Goal: Information Seeking & Learning: Learn about a topic

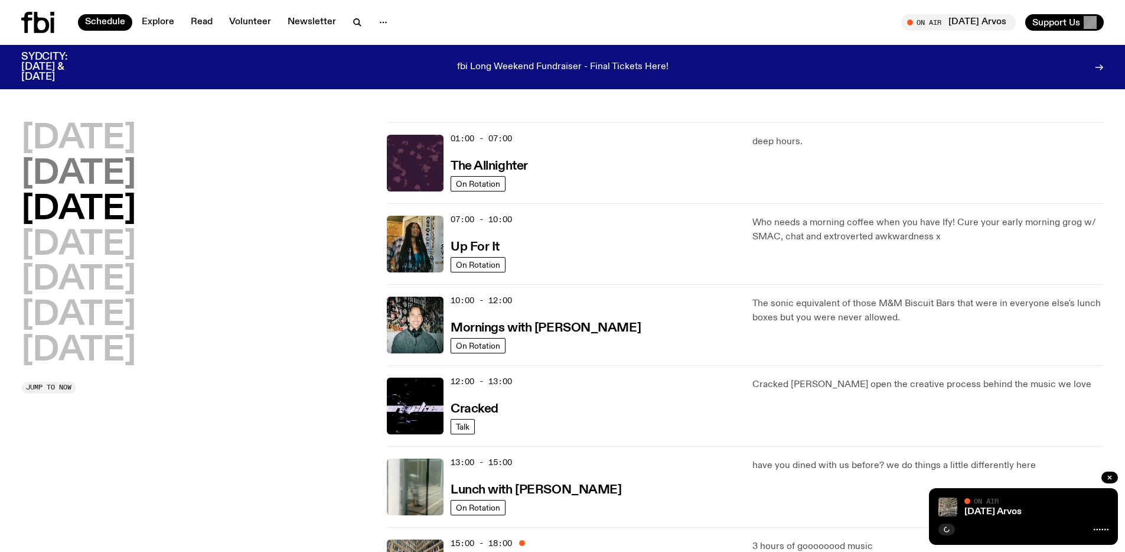
click at [112, 184] on h2 "[DATE]" at bounding box center [78, 174] width 115 height 33
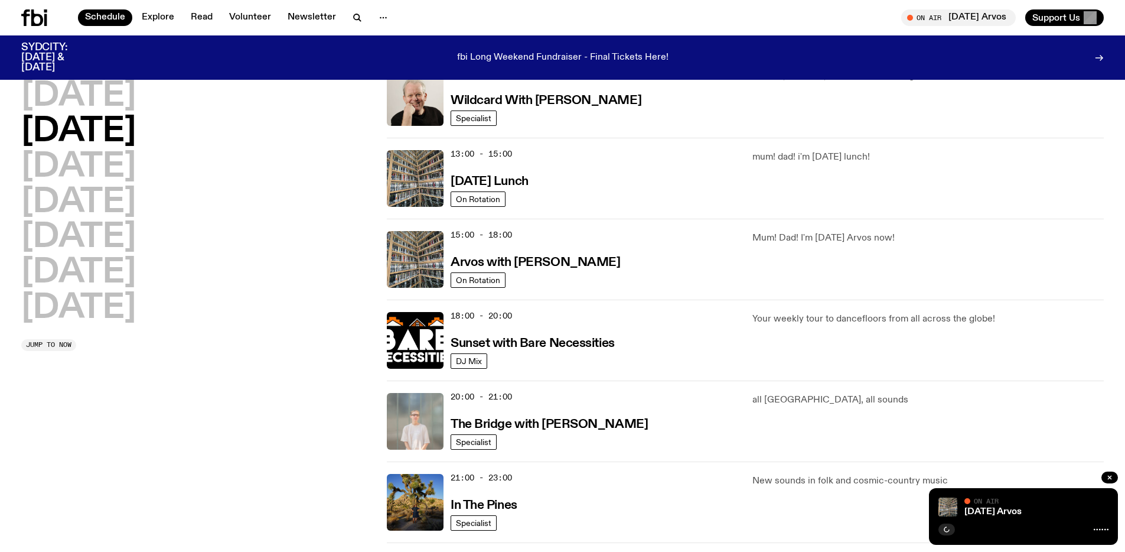
scroll to position [311, 0]
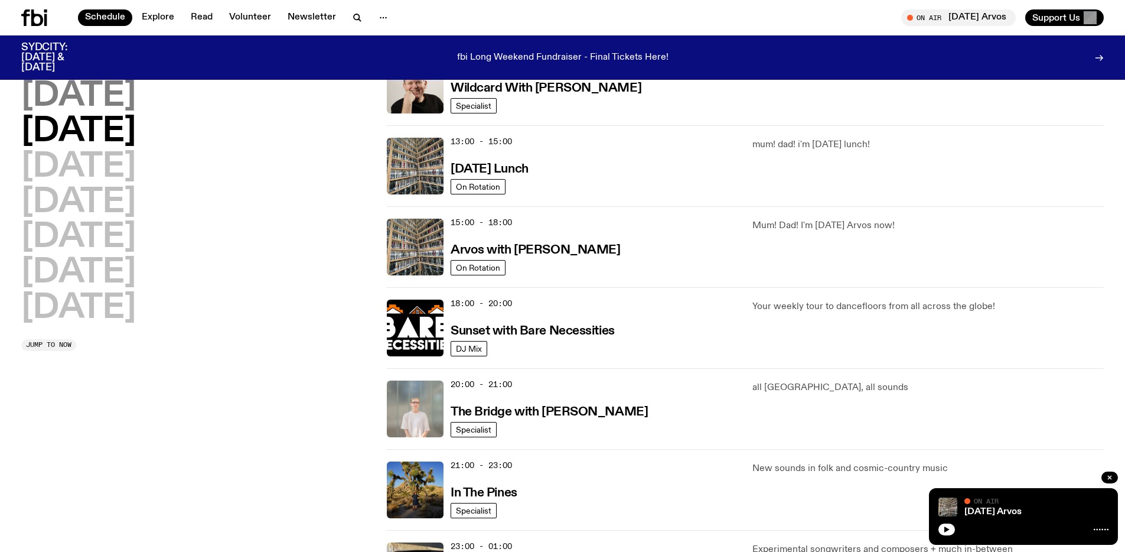
click at [82, 91] on h2 "[DATE]" at bounding box center [78, 96] width 115 height 33
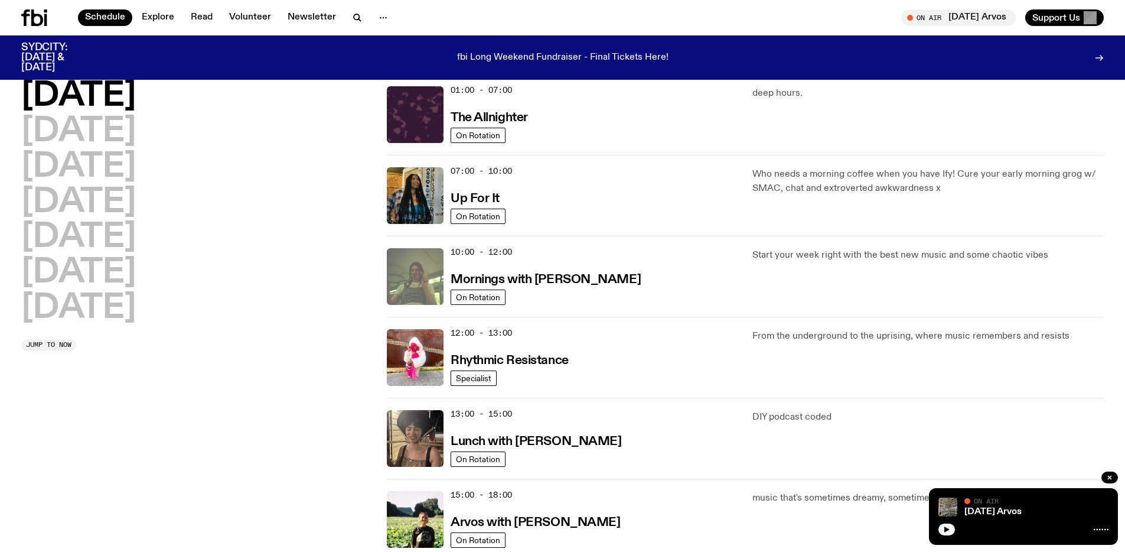
scroll to position [51, 0]
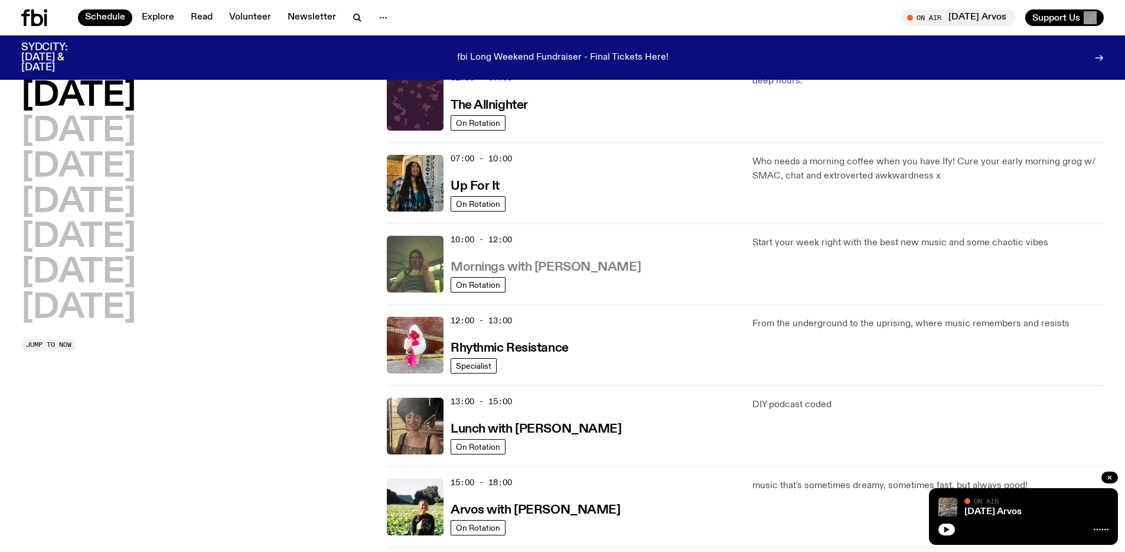
click at [574, 268] on h3 "Mornings with [PERSON_NAME]" at bounding box center [546, 267] width 190 height 12
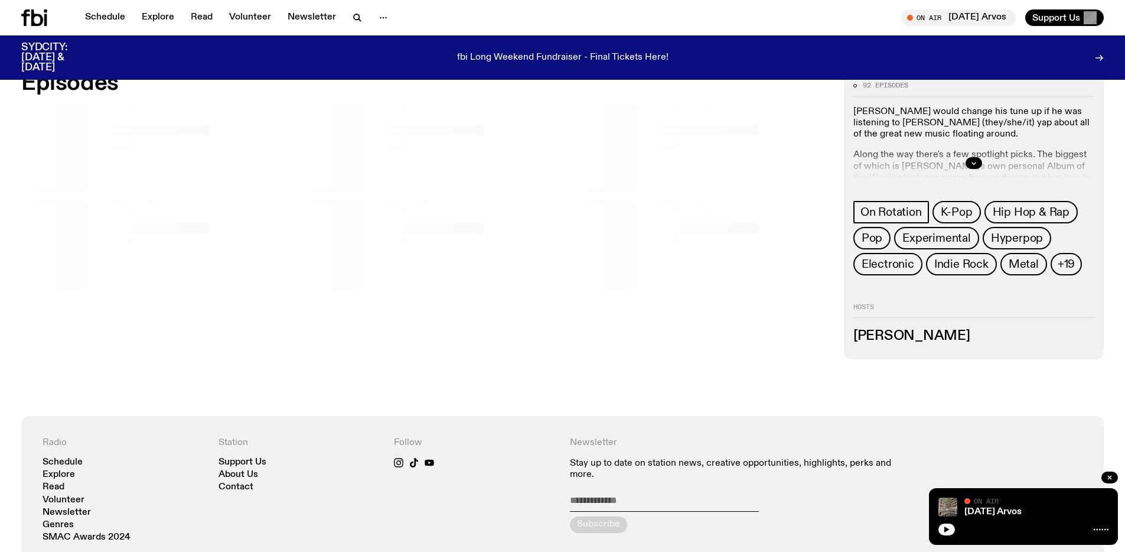
scroll to position [721, 0]
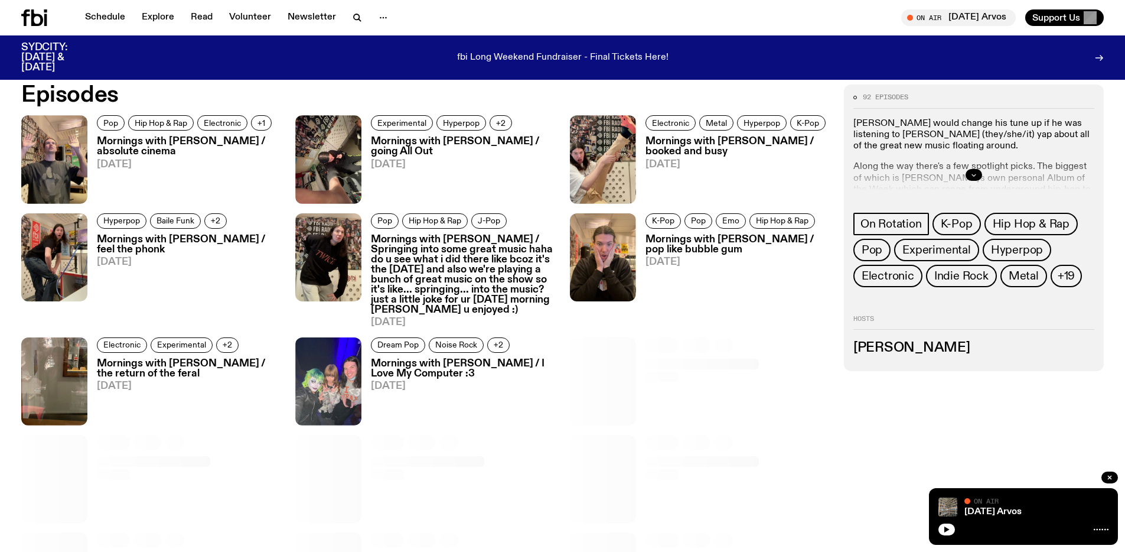
click at [971, 174] on icon "button" at bounding box center [974, 174] width 7 height 7
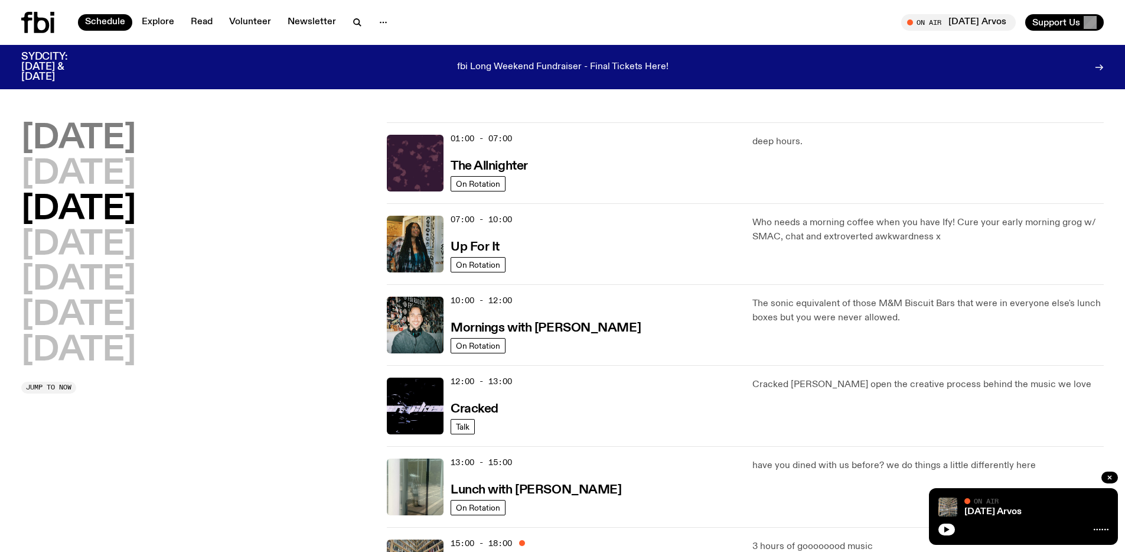
click at [90, 146] on h2 "[DATE]" at bounding box center [78, 138] width 115 height 33
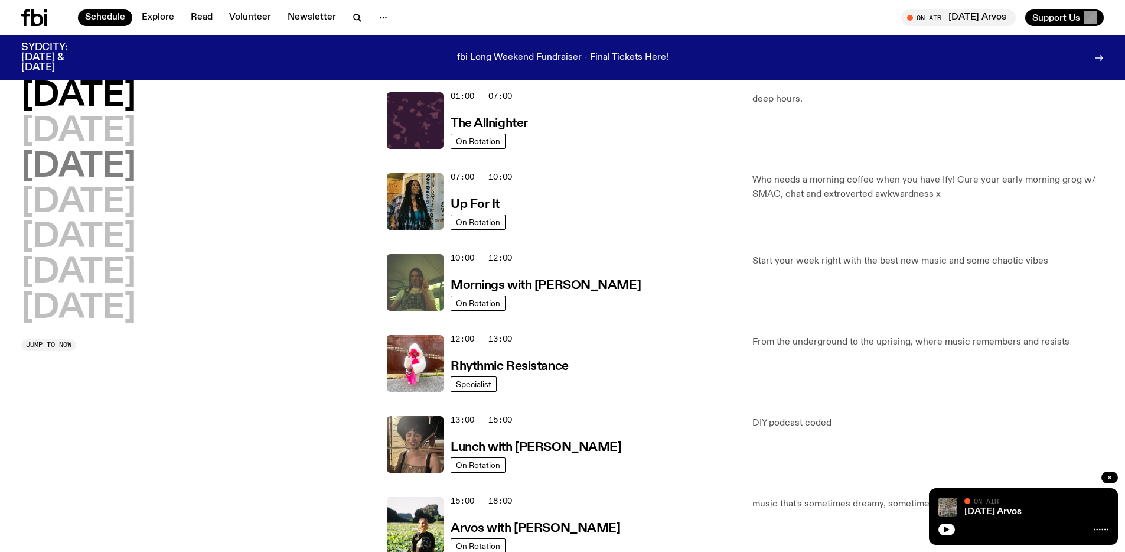
click at [116, 162] on h2 "[DATE]" at bounding box center [78, 167] width 115 height 33
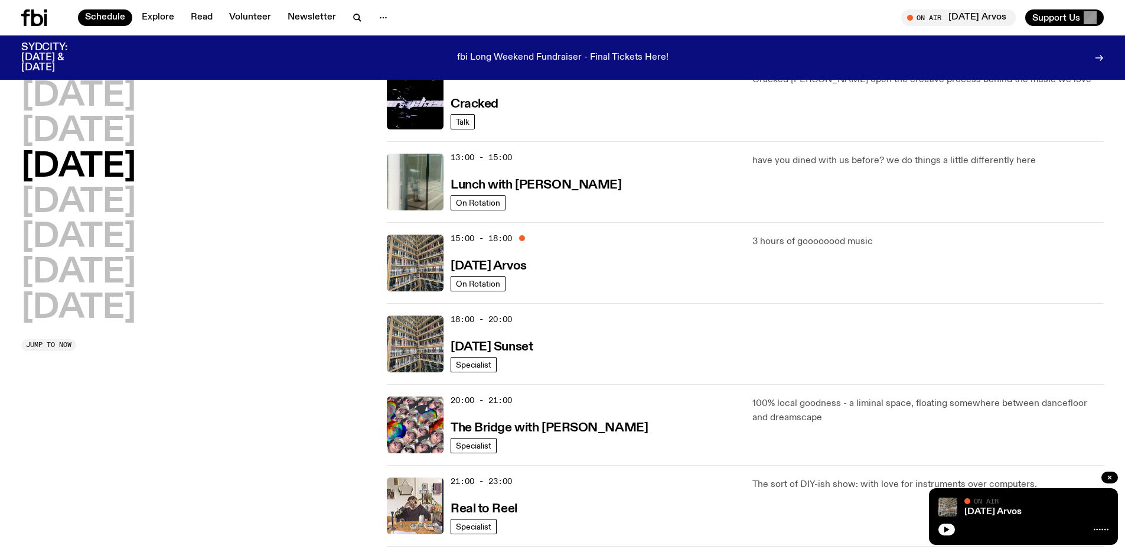
scroll to position [296, 0]
click at [92, 211] on h2 "[DATE]" at bounding box center [78, 202] width 115 height 33
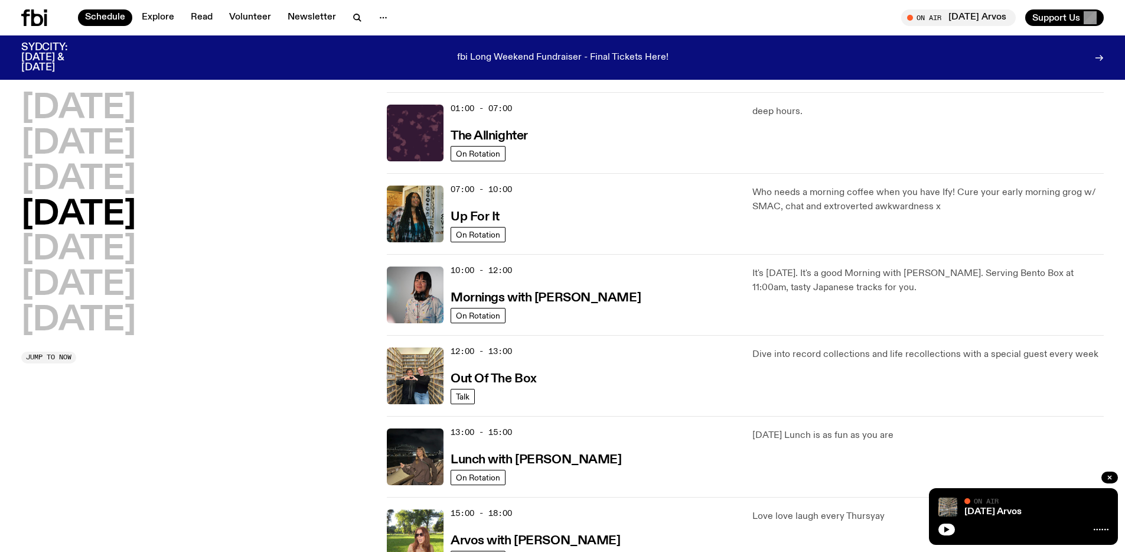
scroll to position [0, 0]
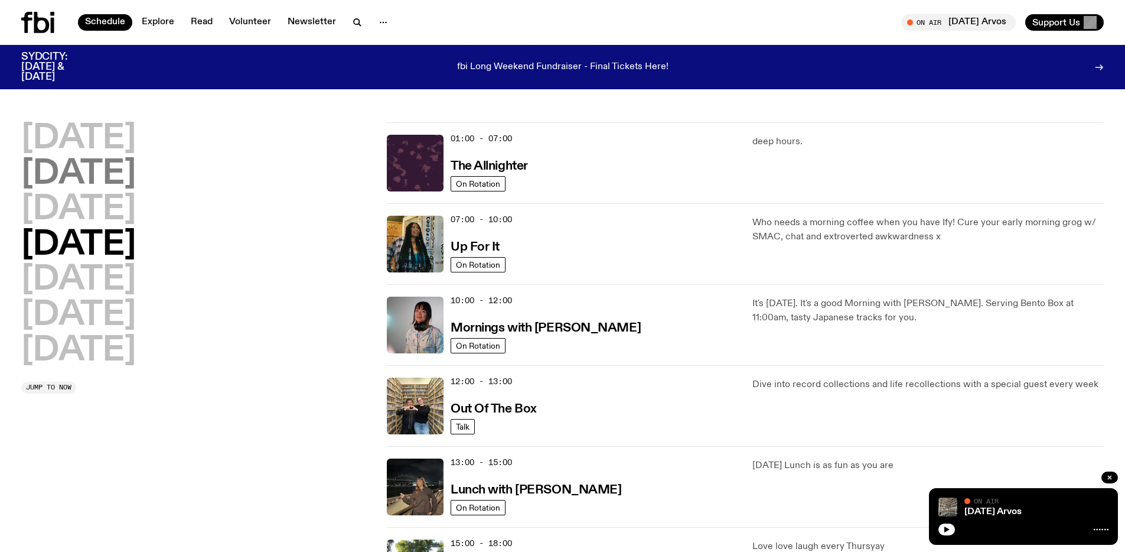
click at [129, 158] on h2 "[DATE]" at bounding box center [78, 174] width 115 height 33
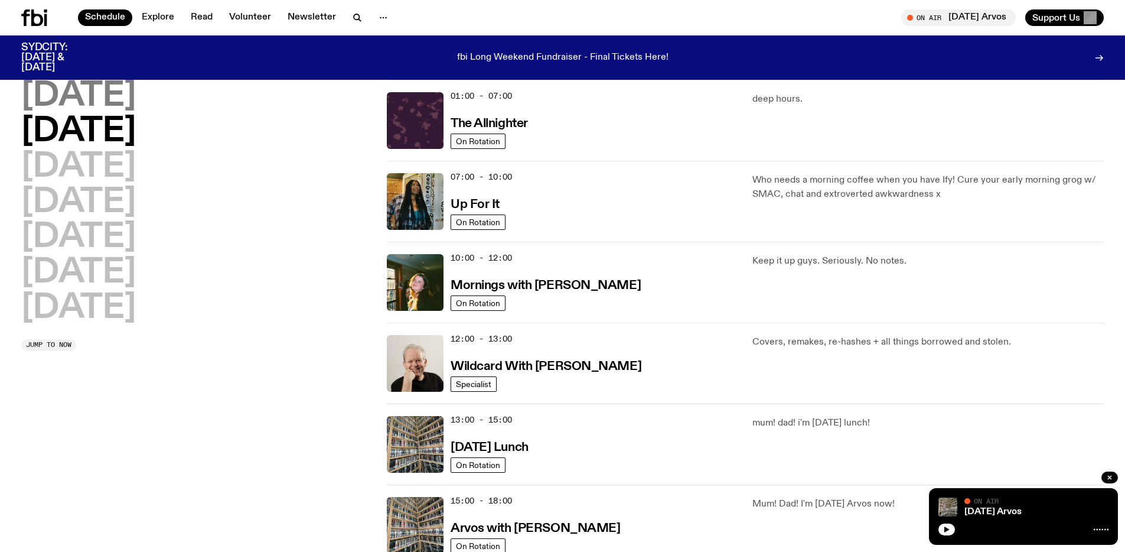
click at [110, 98] on h2 "[DATE]" at bounding box center [78, 96] width 115 height 33
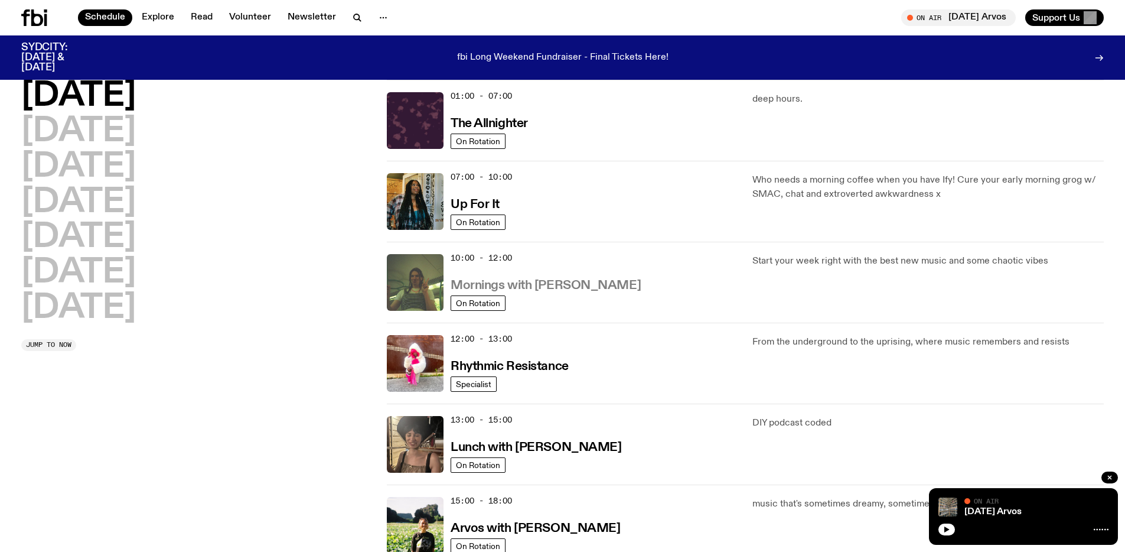
drag, startPoint x: 552, startPoint y: 284, endPoint x: 556, endPoint y: 279, distance: 6.3
click at [552, 285] on h3 "Mornings with [PERSON_NAME]" at bounding box center [546, 285] width 190 height 12
click at [136, 186] on h2 "[DATE]" at bounding box center [78, 202] width 115 height 33
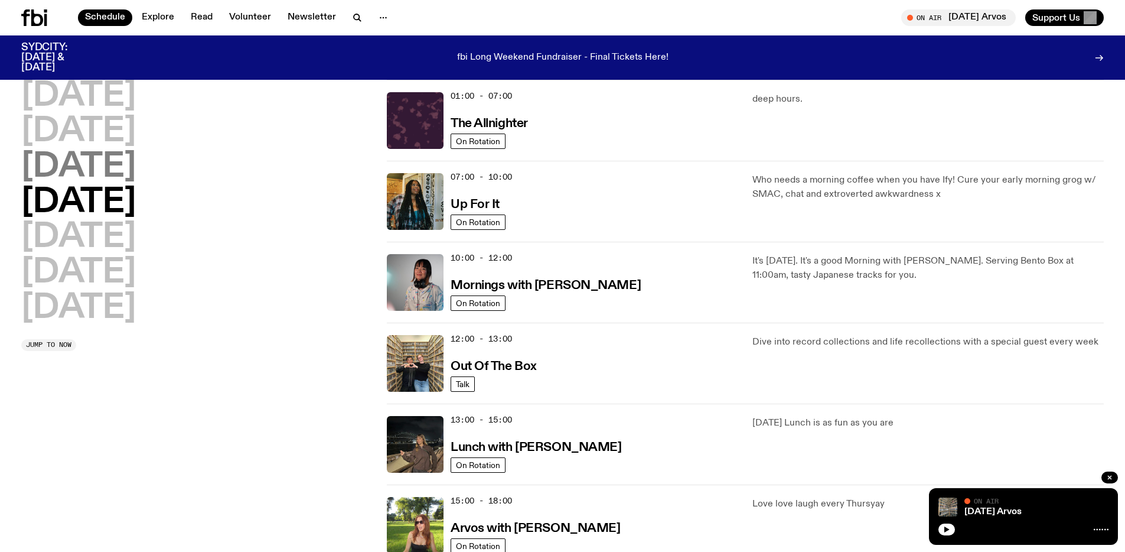
click at [136, 173] on h2 "[DATE]" at bounding box center [78, 167] width 115 height 33
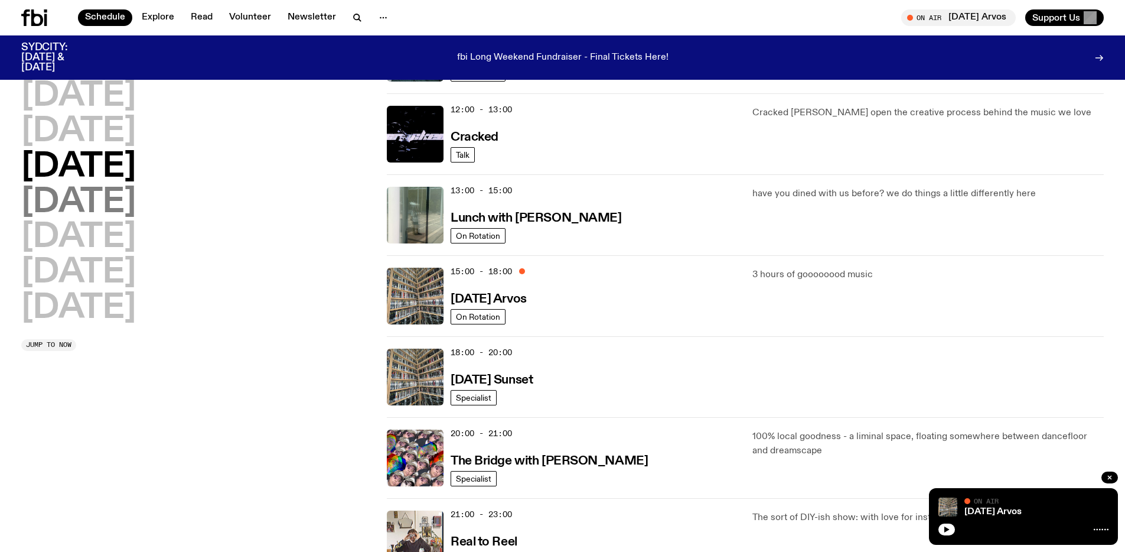
click at [136, 199] on h2 "[DATE]" at bounding box center [78, 202] width 115 height 33
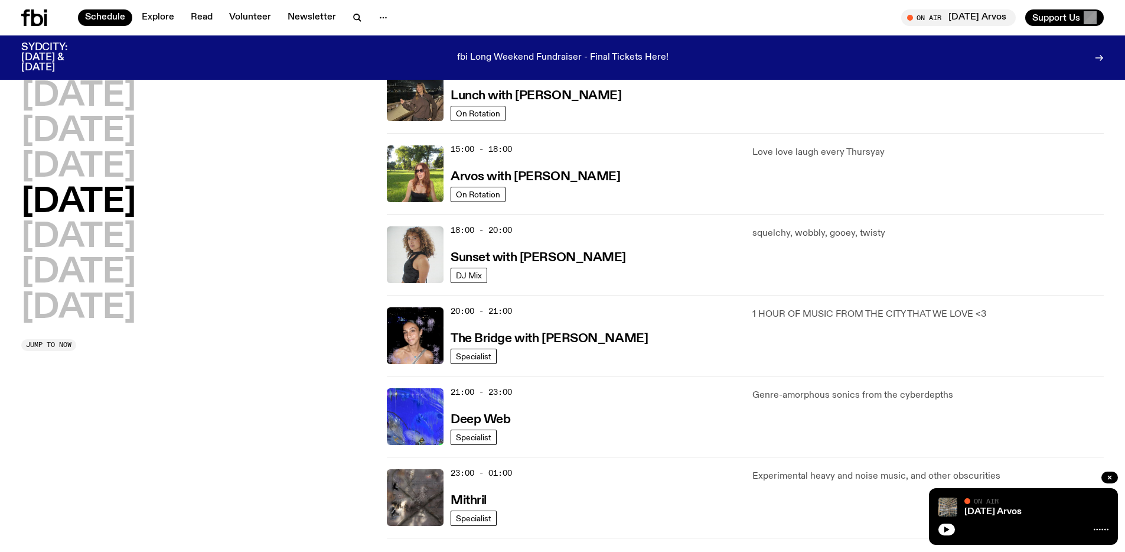
scroll to position [396, 0]
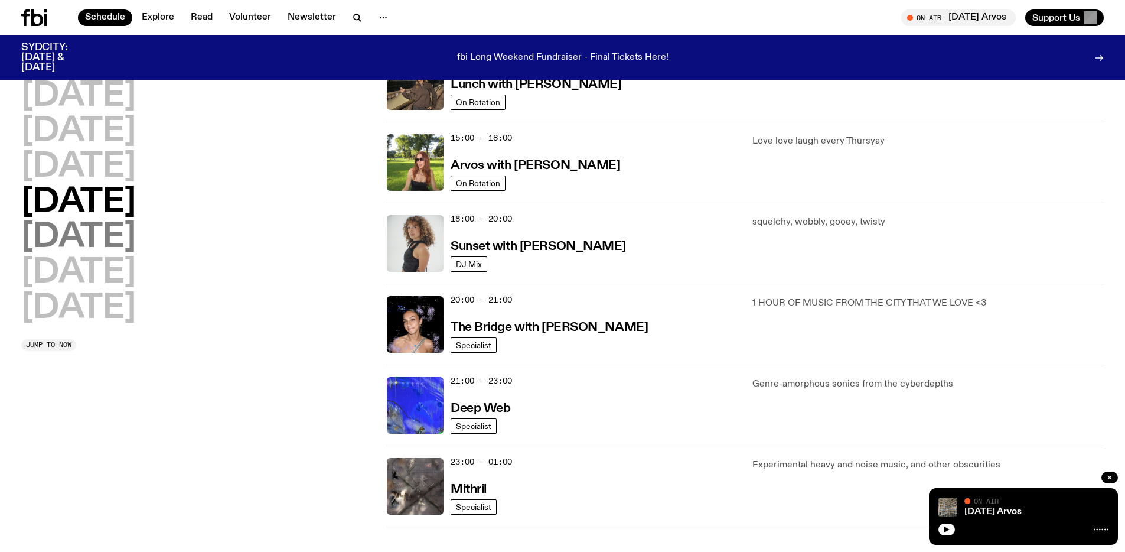
click at [104, 245] on h2 "[DATE]" at bounding box center [78, 237] width 115 height 33
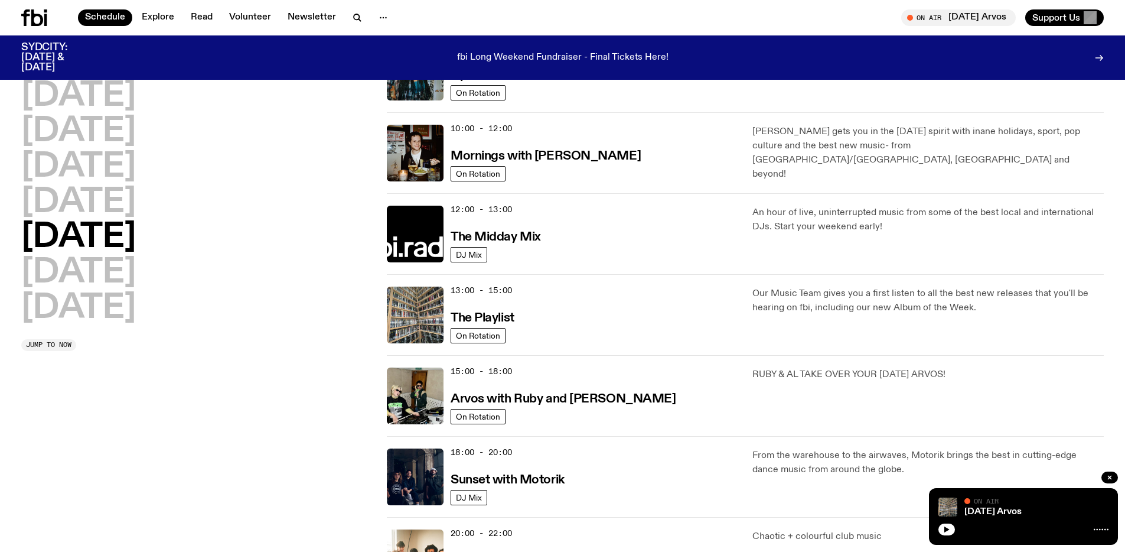
scroll to position [246, 0]
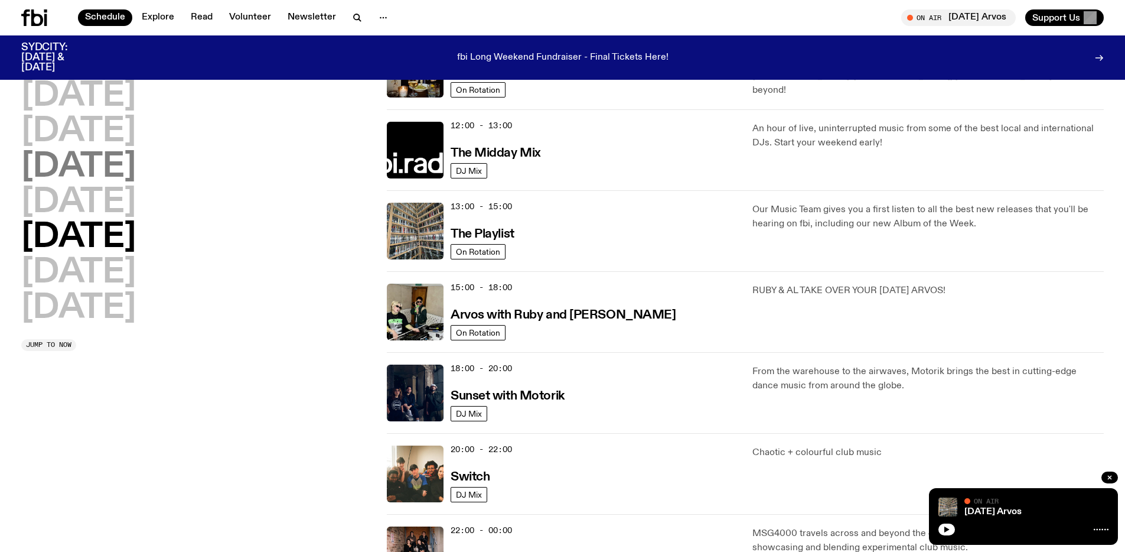
click at [85, 151] on h2 "[DATE]" at bounding box center [78, 167] width 115 height 33
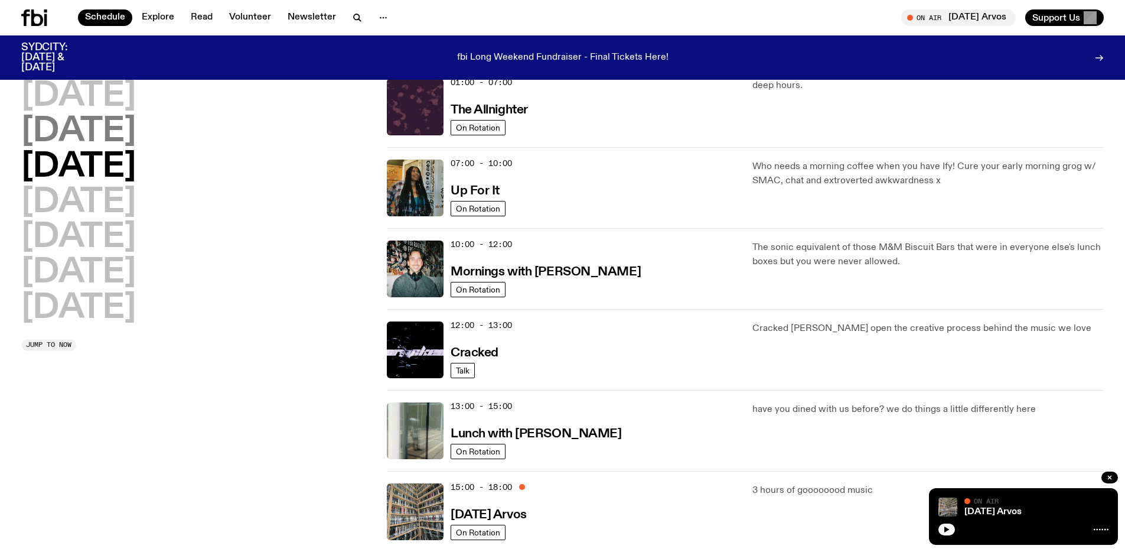
scroll to position [33, 0]
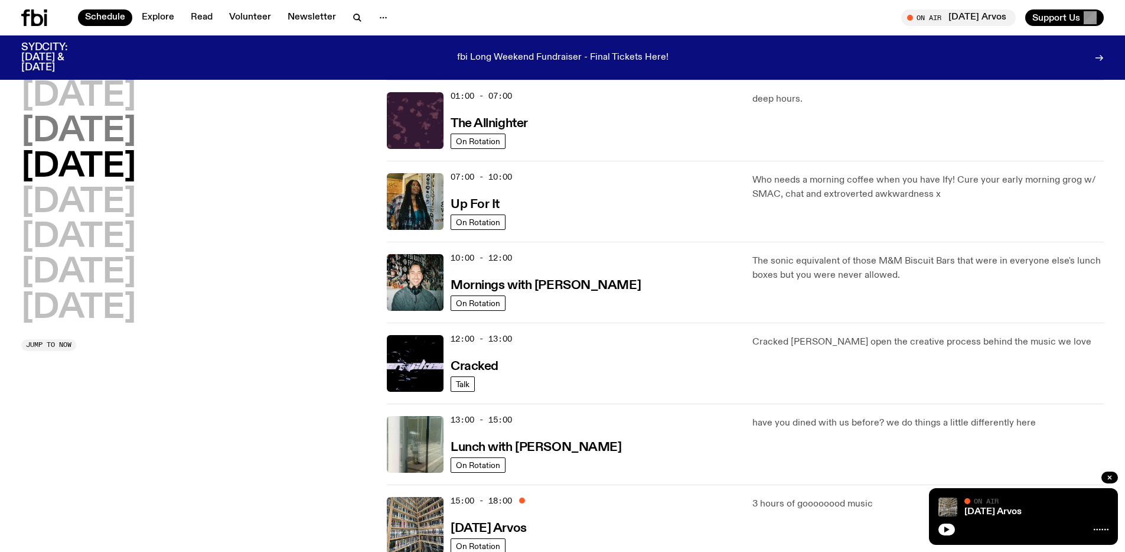
click at [89, 132] on h2 "[DATE]" at bounding box center [78, 131] width 115 height 33
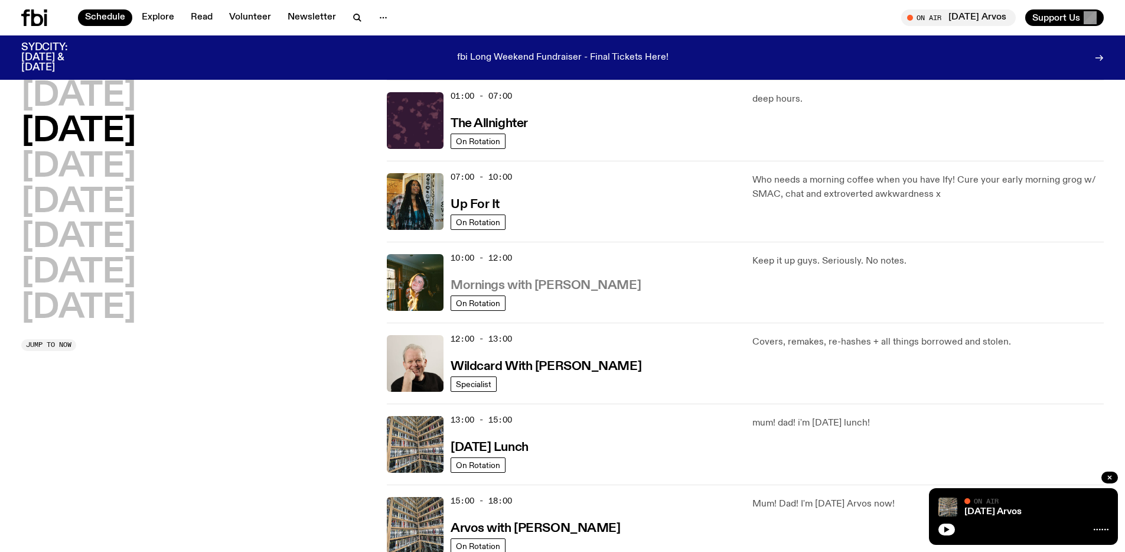
click at [554, 287] on h3 "Mornings with [PERSON_NAME]" at bounding box center [546, 285] width 190 height 12
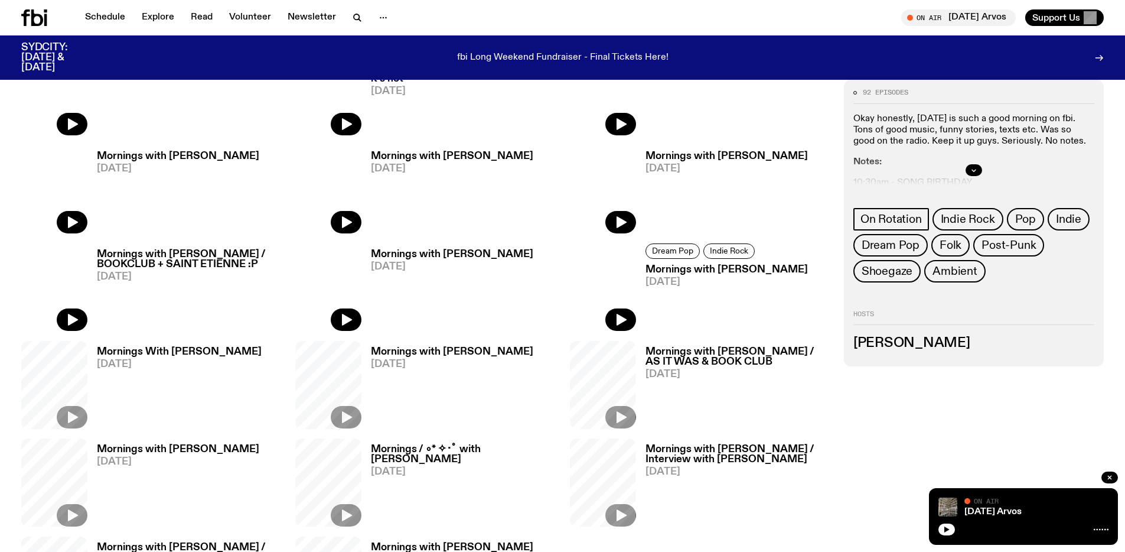
scroll to position [667, 0]
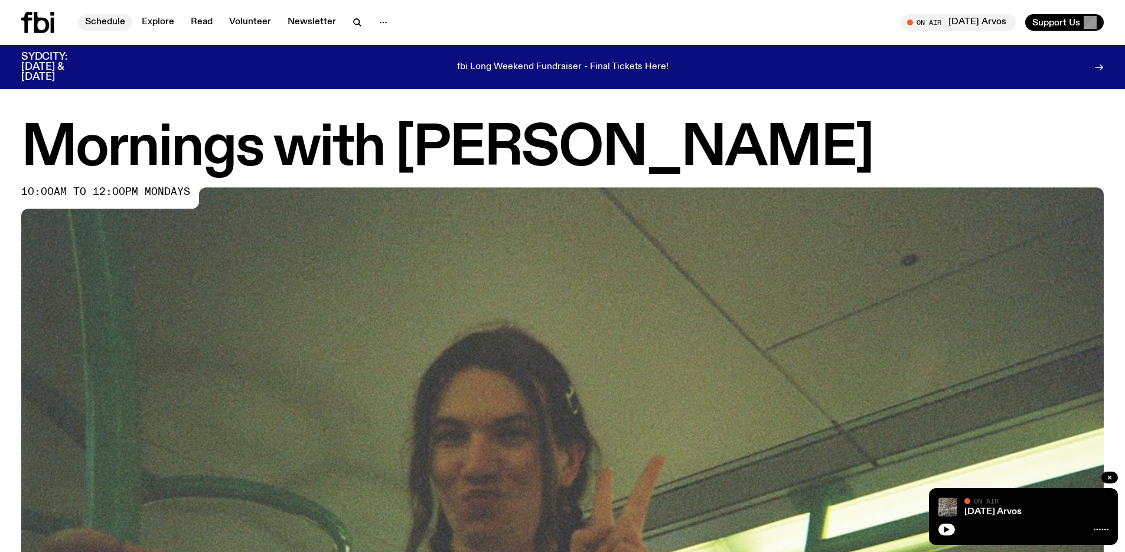
click at [122, 19] on link "Schedule" at bounding box center [105, 22] width 54 height 17
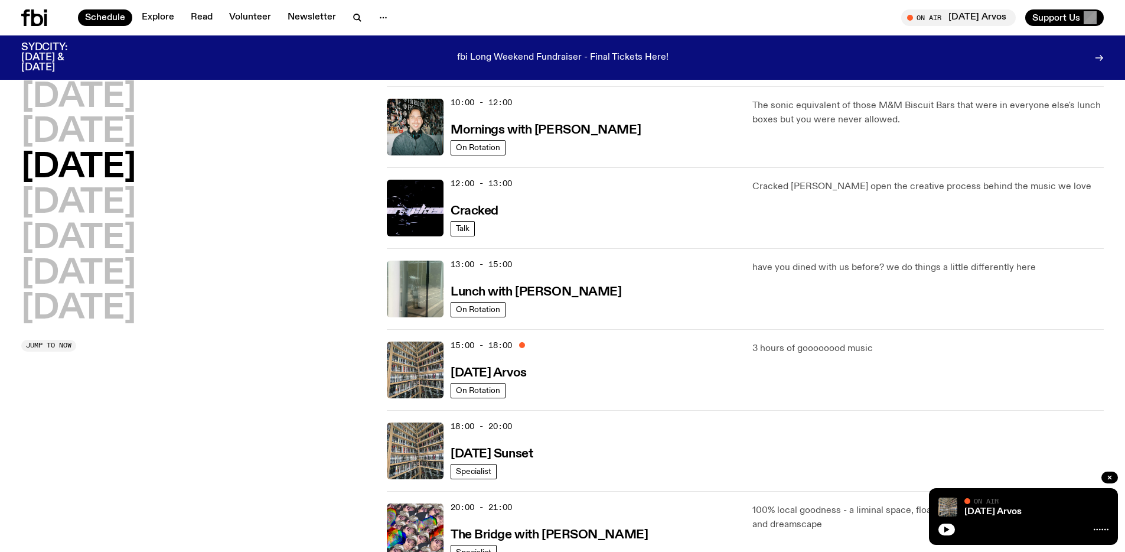
scroll to position [196, 0]
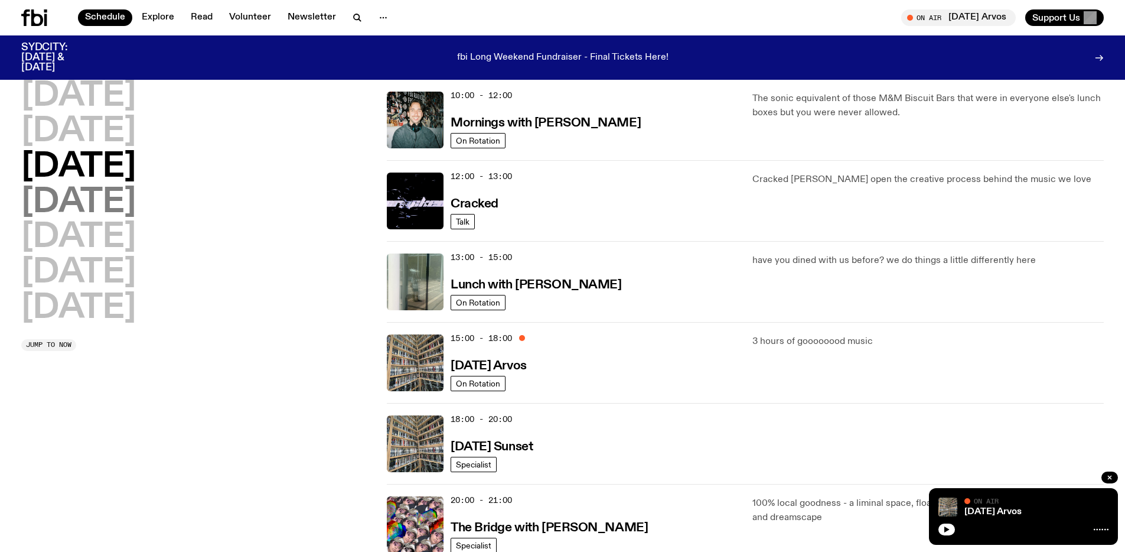
click at [103, 195] on h2 "[DATE]" at bounding box center [78, 202] width 115 height 33
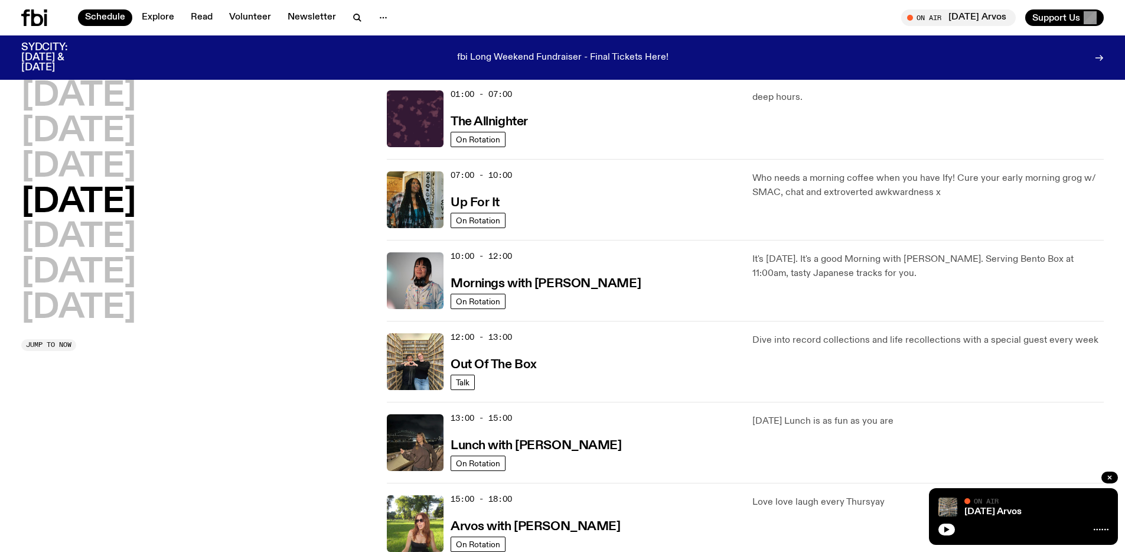
scroll to position [33, 0]
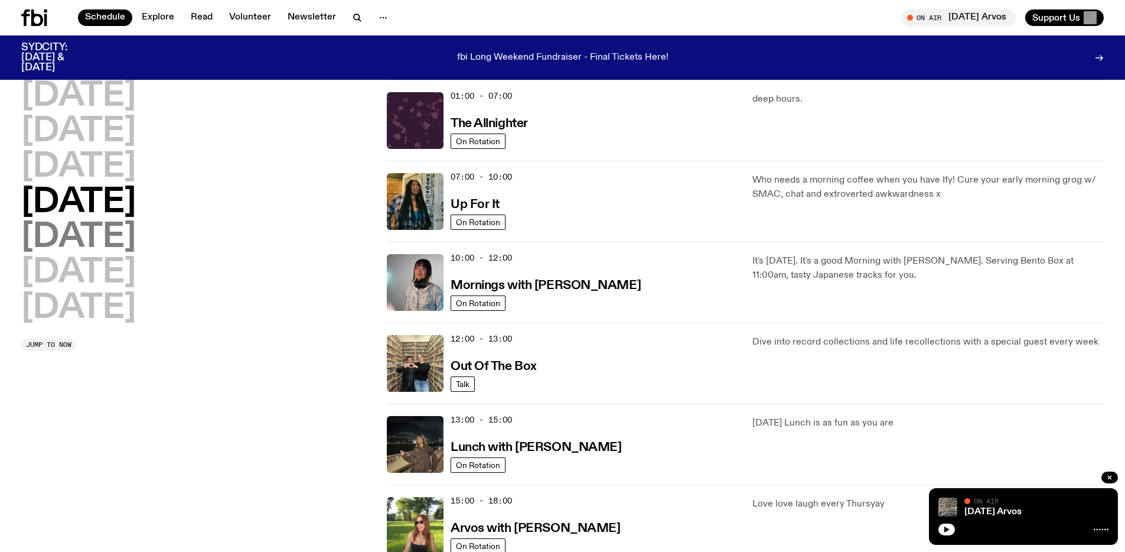
click at [84, 233] on h2 "[DATE]" at bounding box center [78, 237] width 115 height 33
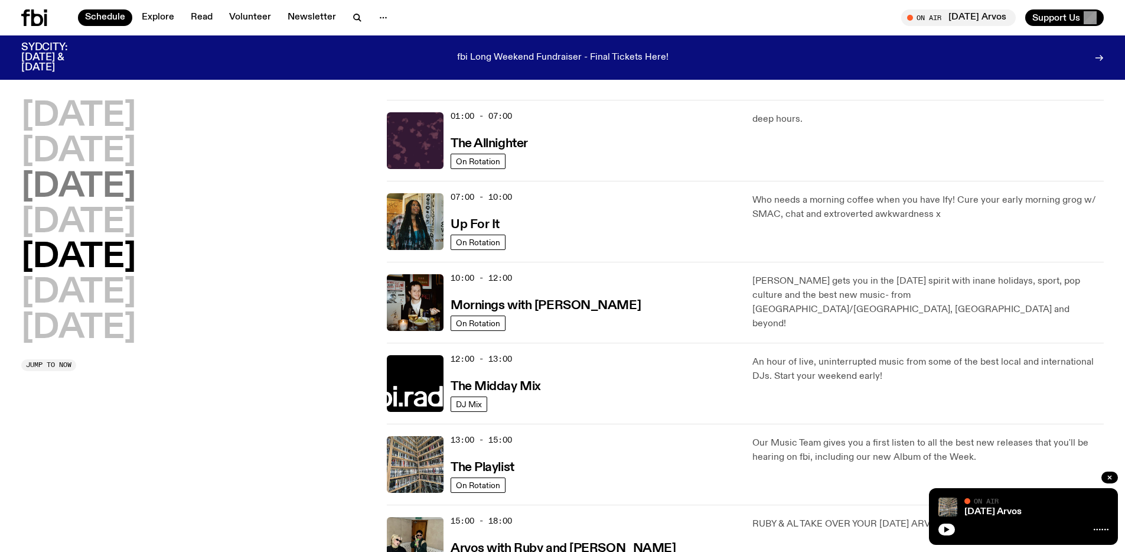
scroll to position [0, 0]
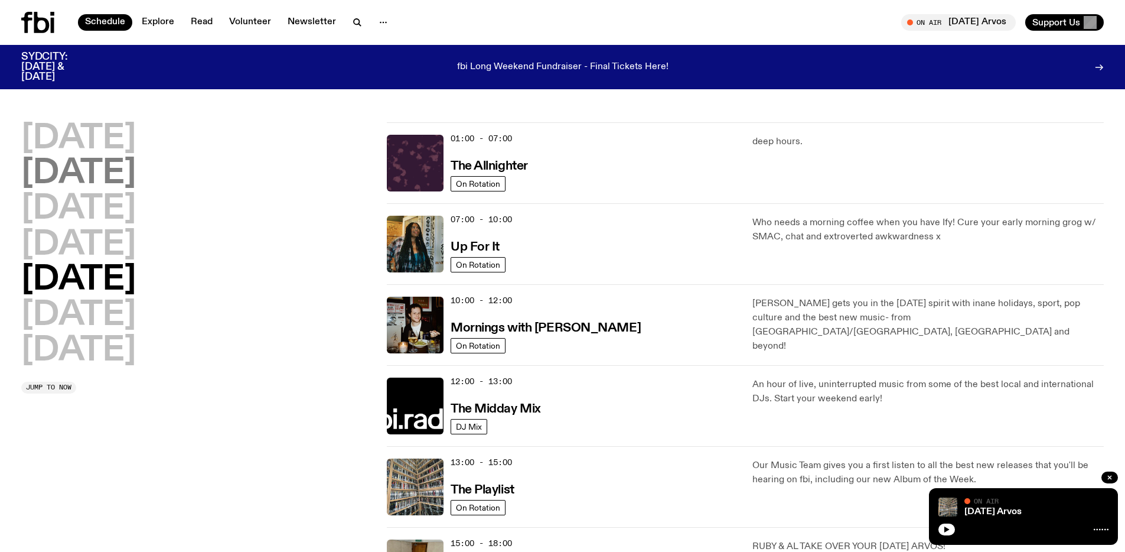
click at [105, 166] on h2 "[DATE]" at bounding box center [78, 174] width 115 height 33
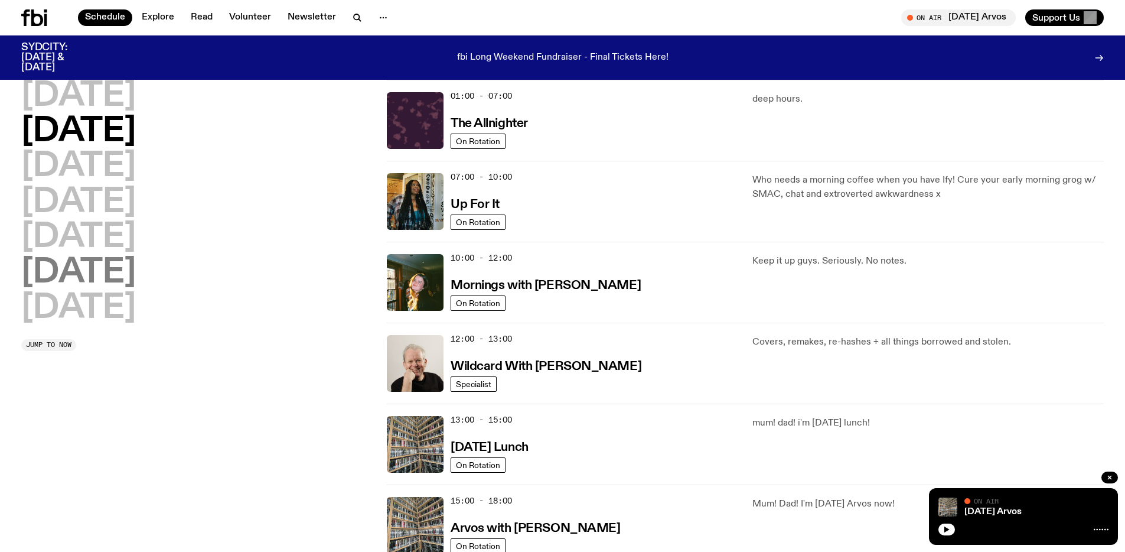
click at [106, 256] on h2 "[DATE]" at bounding box center [78, 272] width 115 height 33
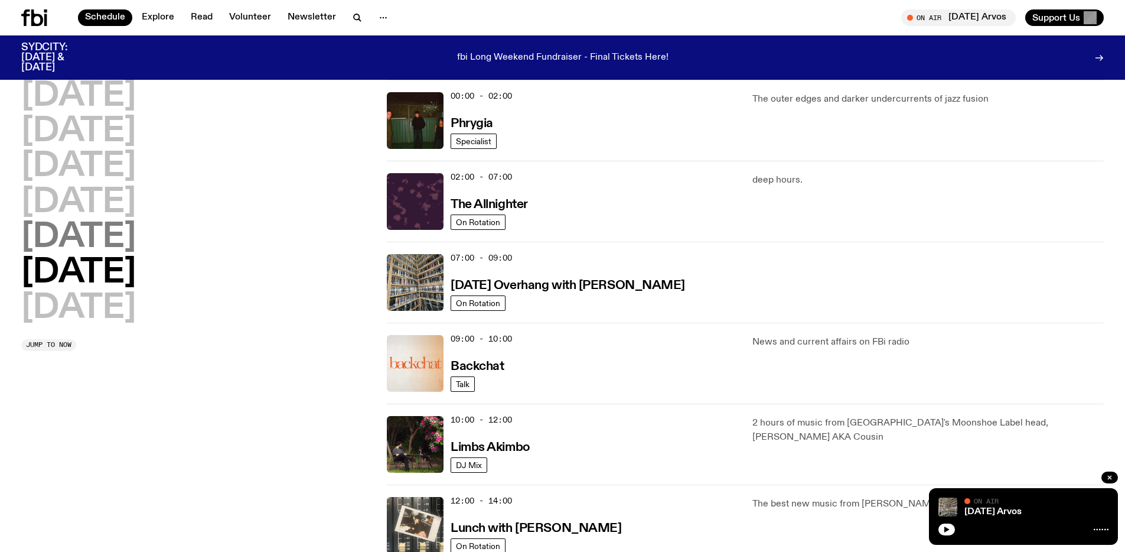
click at [95, 237] on h2 "[DATE]" at bounding box center [78, 237] width 115 height 33
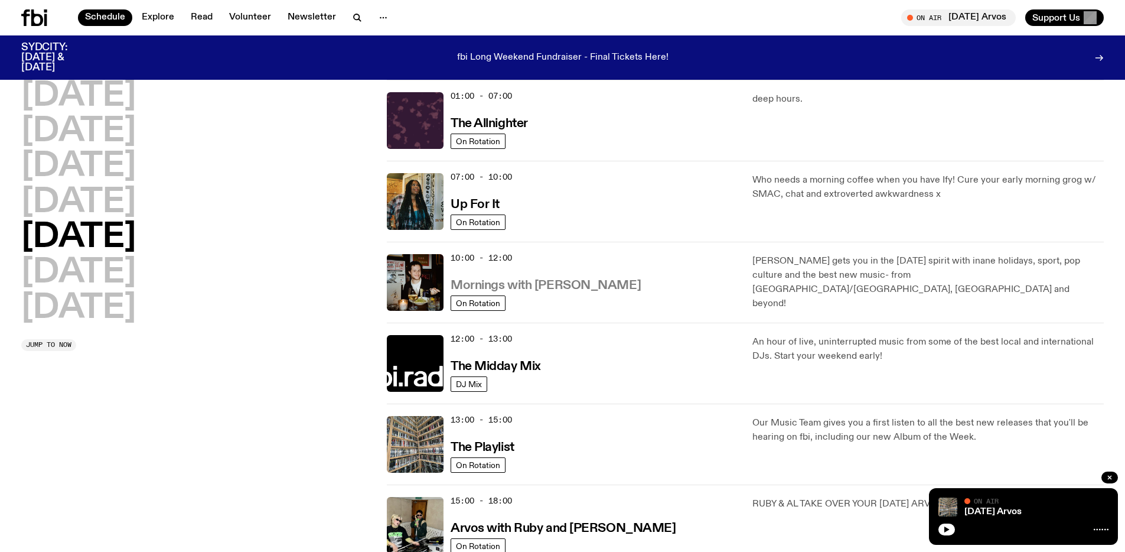
click at [522, 284] on h3 "Mornings with [PERSON_NAME]" at bounding box center [546, 285] width 190 height 12
click at [111, 170] on h2 "[DATE]" at bounding box center [78, 167] width 115 height 33
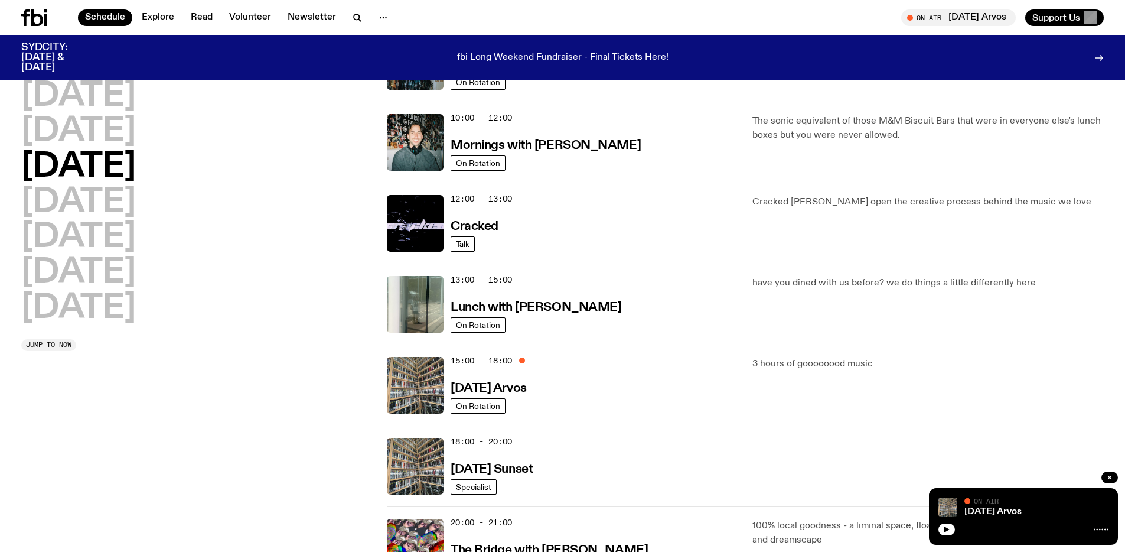
scroll to position [193, 0]
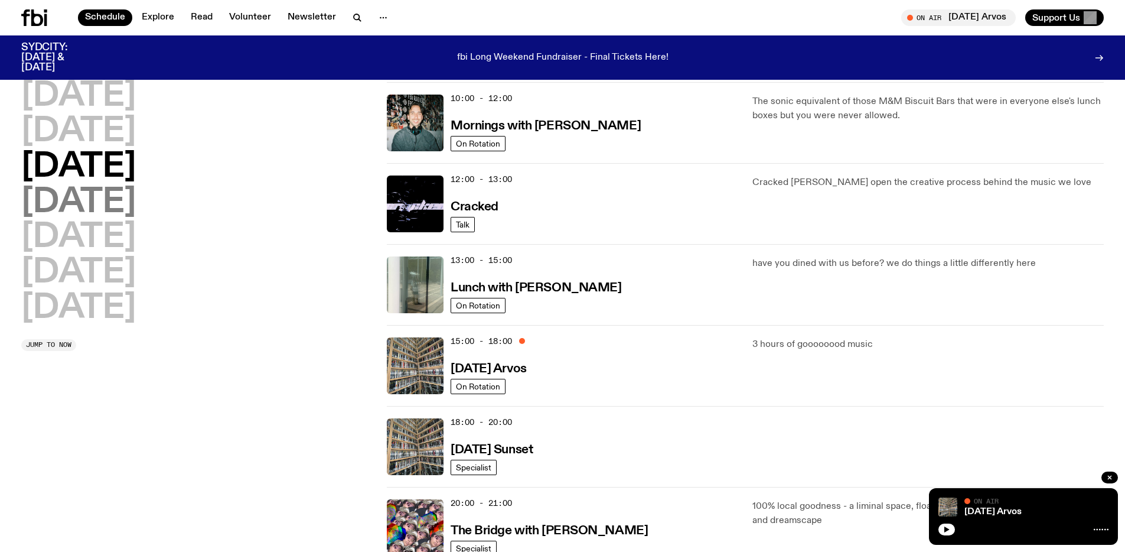
click at [136, 205] on h2 "[DATE]" at bounding box center [78, 202] width 115 height 33
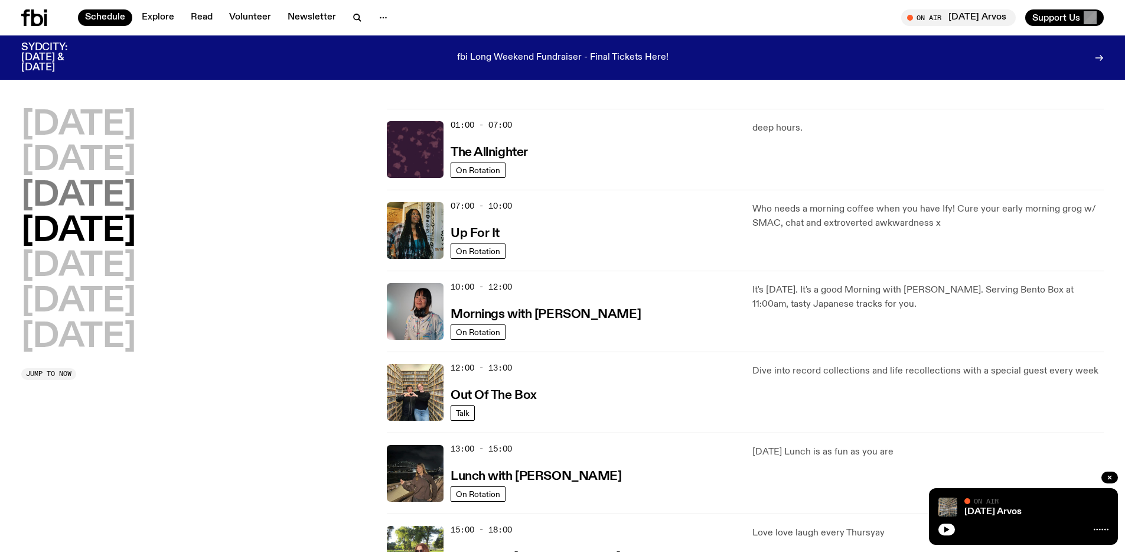
click at [136, 187] on h2 "[DATE]" at bounding box center [78, 196] width 115 height 33
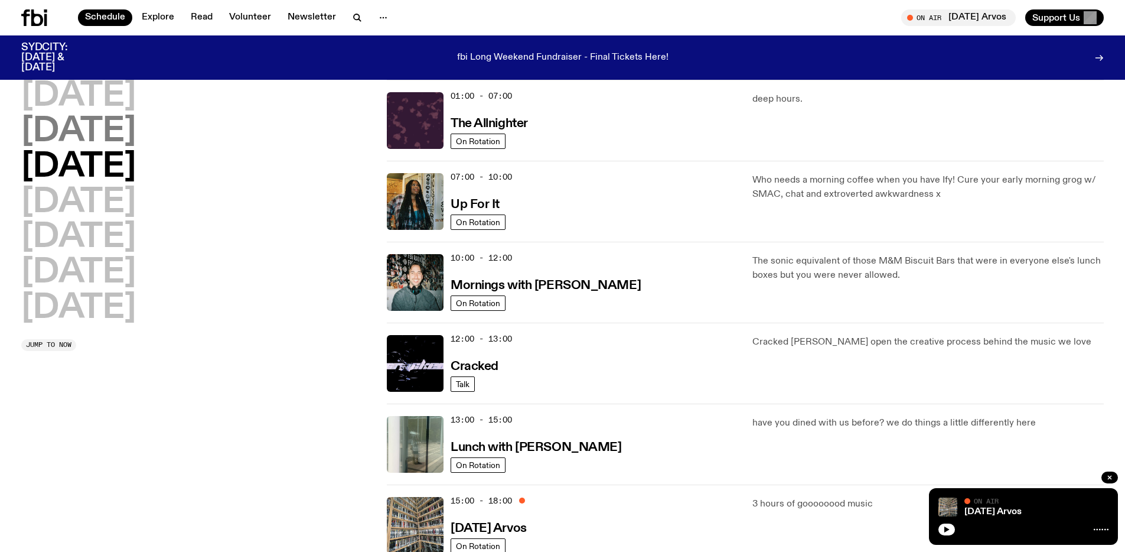
click at [87, 141] on h2 "[DATE]" at bounding box center [78, 131] width 115 height 33
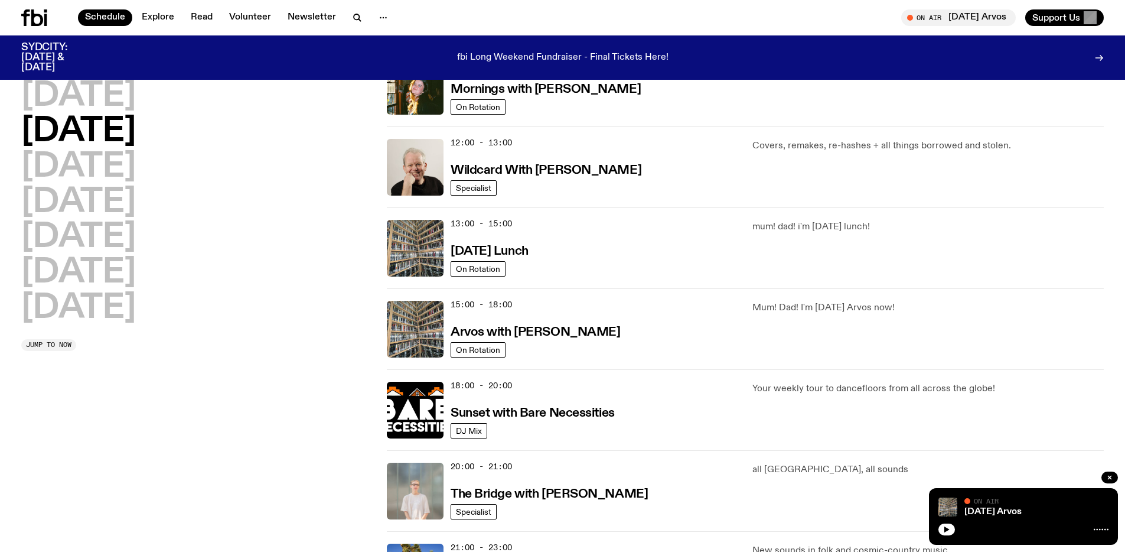
scroll to position [249, 0]
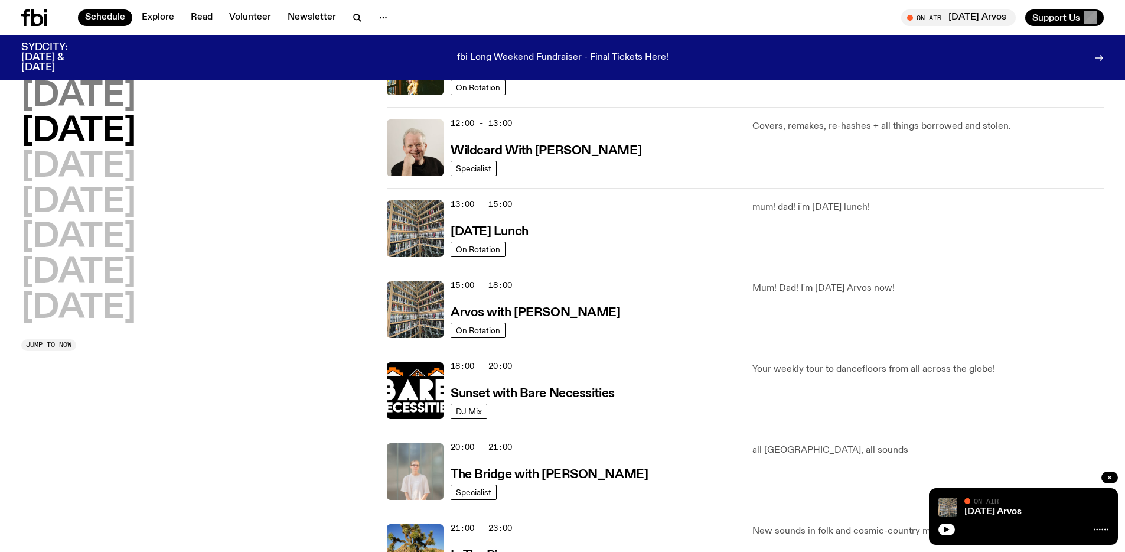
click at [103, 93] on h2 "[DATE]" at bounding box center [78, 96] width 115 height 33
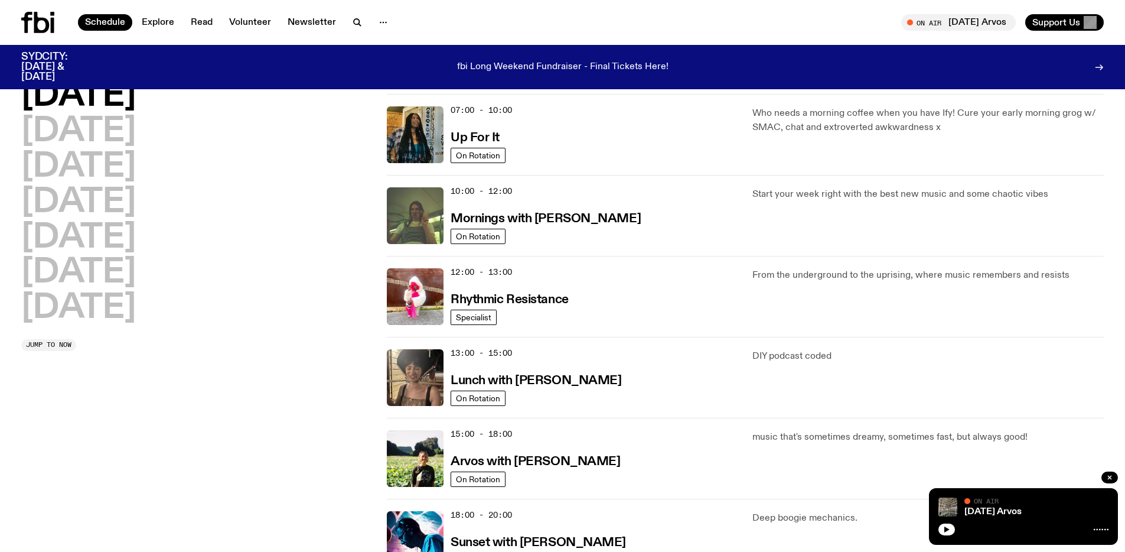
scroll to position [0, 0]
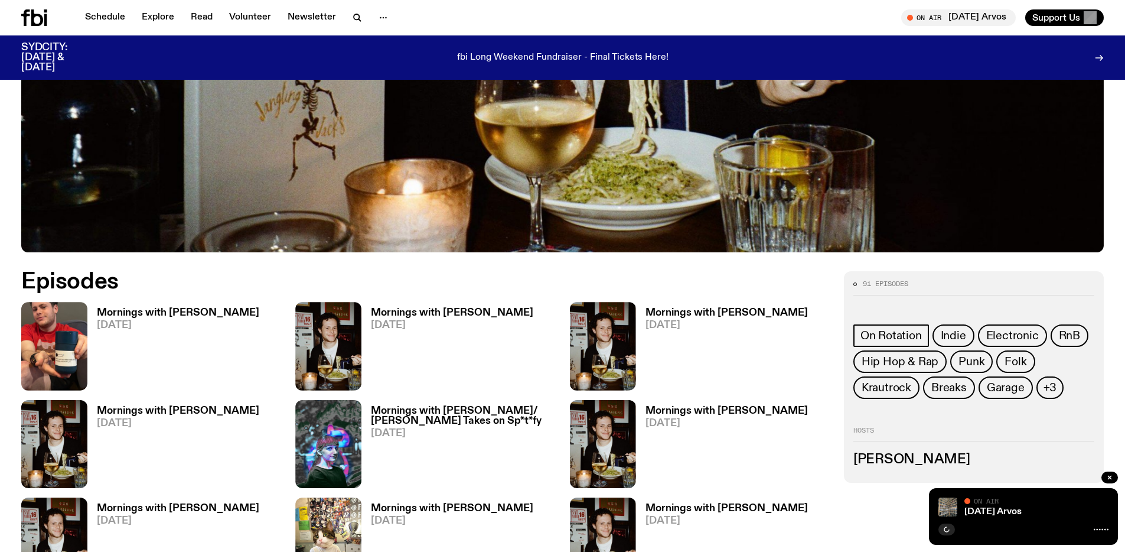
scroll to position [125, 0]
